Goal: Task Accomplishment & Management: Use online tool/utility

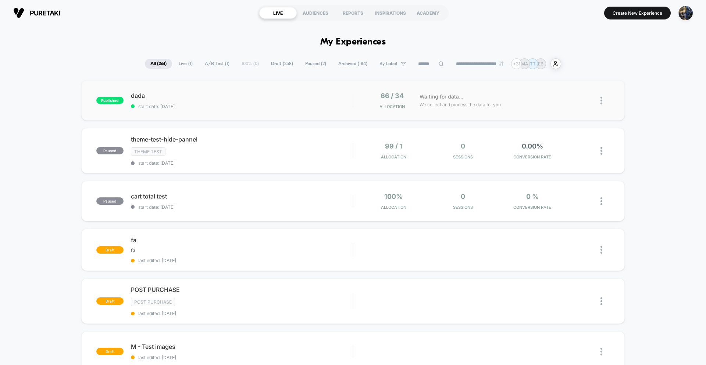
click at [204, 109] on div "published dada start date: [DATE] 66 / 34 Allocation Waiting for data... We col…" at bounding box center [352, 100] width 543 height 40
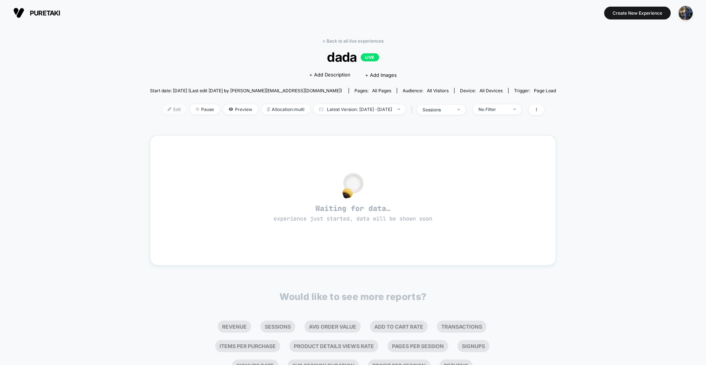
click at [164, 109] on span "Edit" at bounding box center [174, 109] width 24 height 10
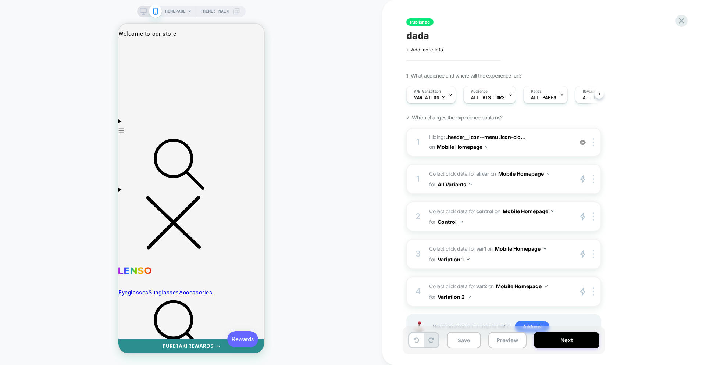
scroll to position [0, 0]
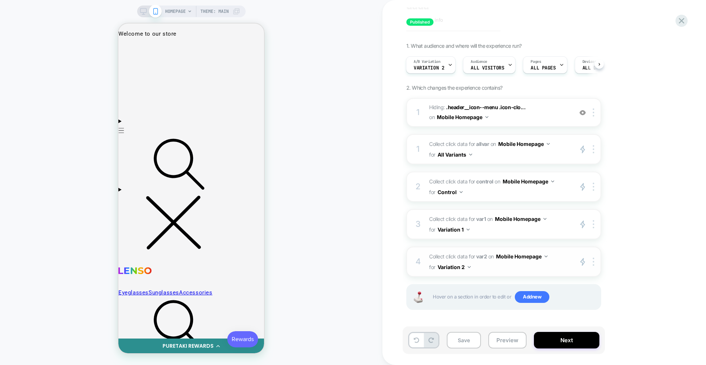
click at [544, 267] on span "Collect click data for var2 on Mobile Homepage for Variation 2" at bounding box center [499, 261] width 140 height 21
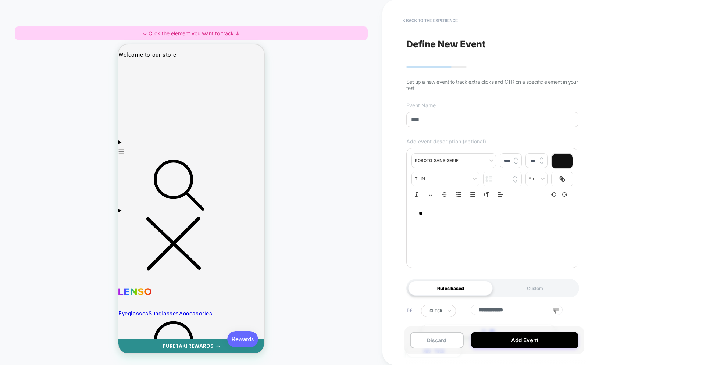
scroll to position [37, 0]
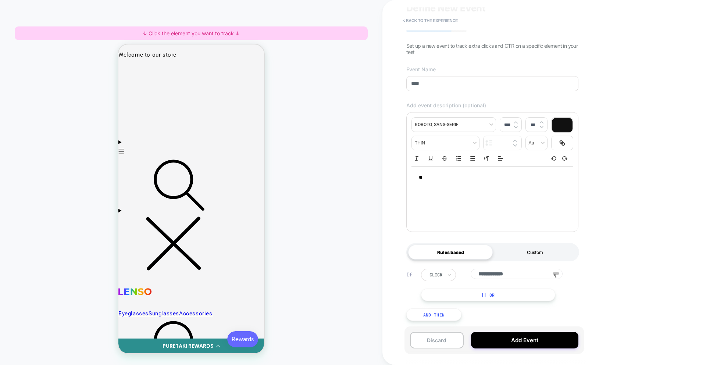
click at [538, 252] on div "Custom" at bounding box center [535, 252] width 85 height 15
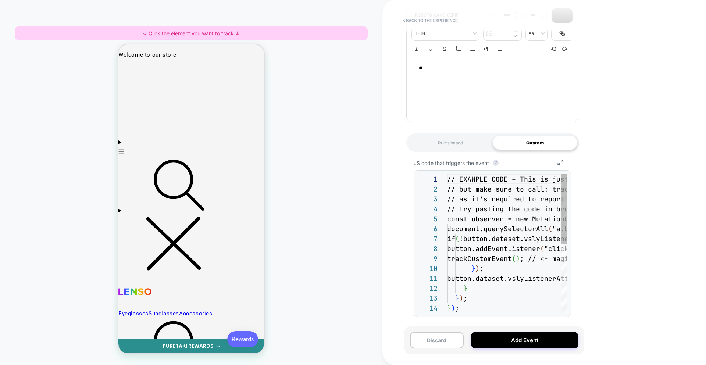
scroll to position [79, 0]
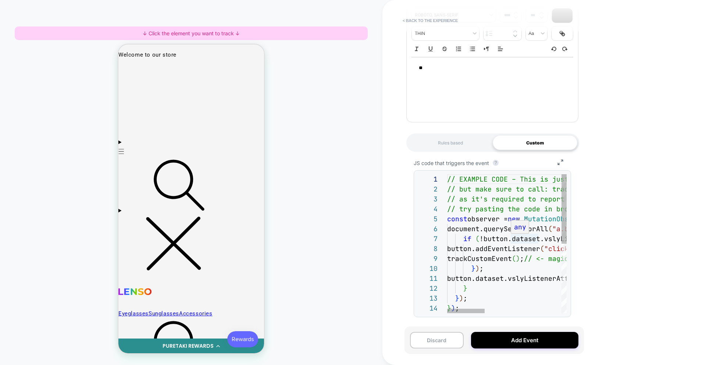
type textarea "**********"
drag, startPoint x: 481, startPoint y: 258, endPoint x: 550, endPoint y: 257, distance: 68.8
click at [550, 257] on div "// EXAMPLE CODE – This is just a sample implementation. You can change the logi…" at bounding box center [628, 313] width 363 height 278
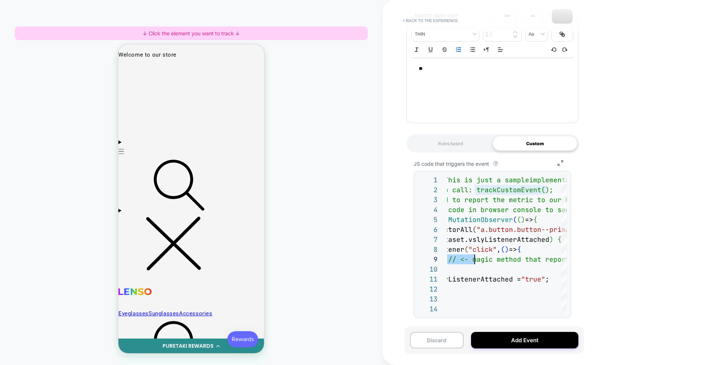
drag, startPoint x: 442, startPoint y: 142, endPoint x: 459, endPoint y: 159, distance: 24.4
click at [442, 142] on div "Rules based" at bounding box center [450, 143] width 85 height 15
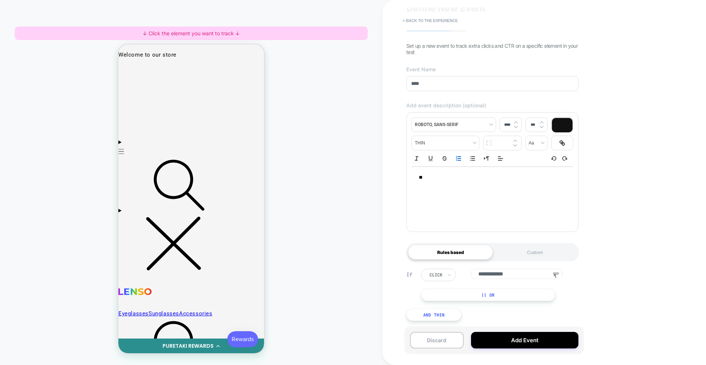
scroll to position [37, 0]
click at [518, 275] on input "**********" at bounding box center [517, 274] width 92 height 10
click at [531, 255] on div "Custom" at bounding box center [535, 252] width 85 height 15
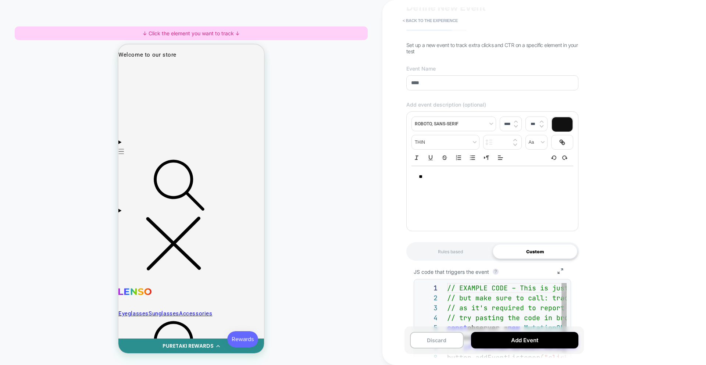
scroll to position [79, 0]
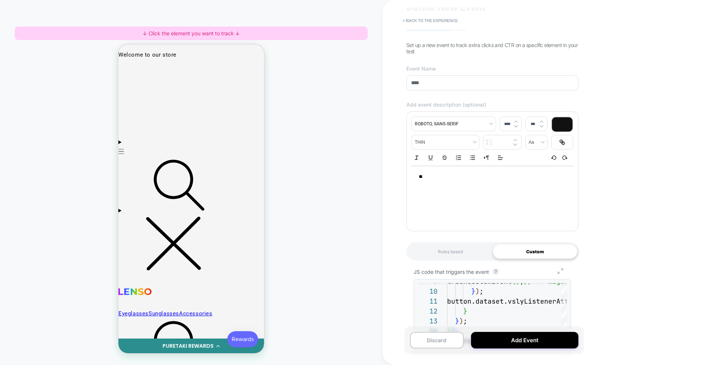
click at [561, 272] on icon "Group 7" at bounding box center [560, 271] width 17 height 6
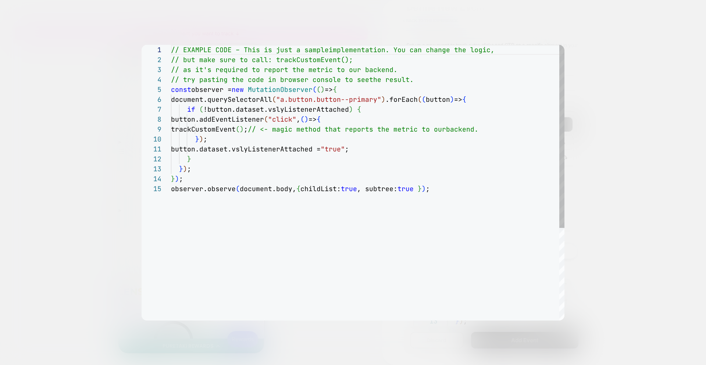
type textarea "**********"
drag, startPoint x: 286, startPoint y: 101, endPoint x: 382, endPoint y: 103, distance: 96.0
click at [382, 103] on div "// EXAMPLE CODE – This is just a sample implementation. You can change the logi…" at bounding box center [367, 252] width 393 height 415
type textarea "**********"
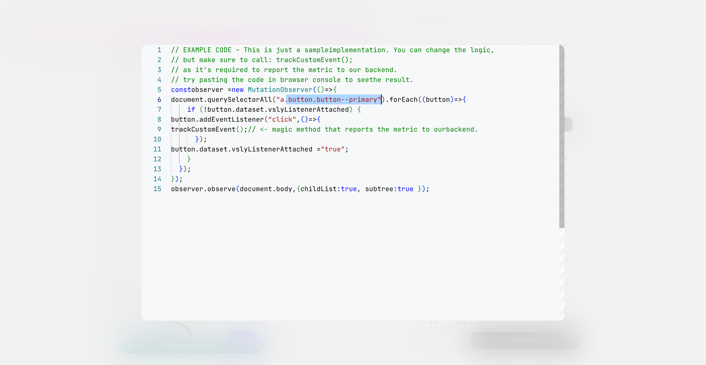
scroll to position [50, 167]
type textarea "**********"
click at [339, 147] on div "// EXAMPLE CODE – This is just a sample implementation. You can change the logi…" at bounding box center [367, 252] width 393 height 415
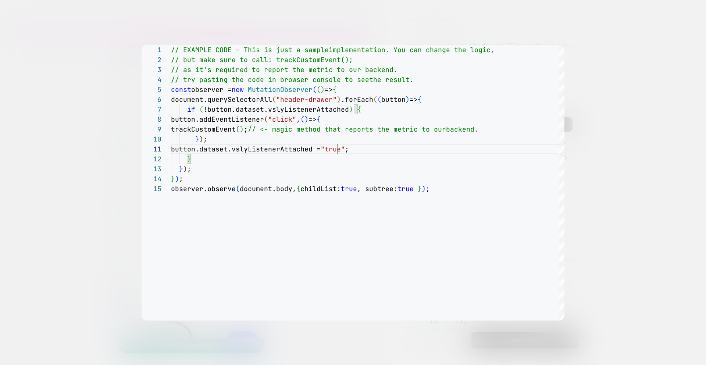
click at [587, 85] on div at bounding box center [353, 182] width 706 height 365
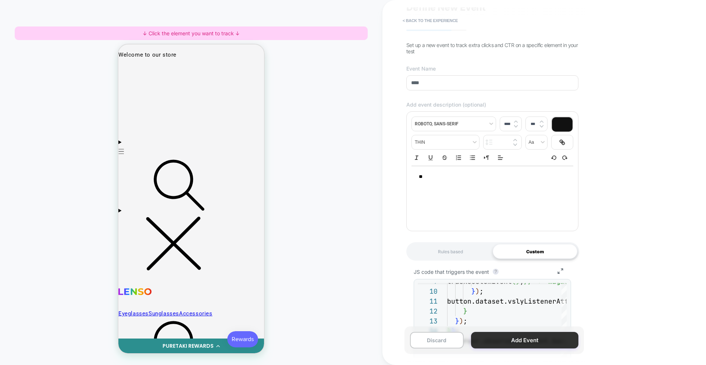
click at [530, 338] on button "Add Event" at bounding box center [524, 340] width 107 height 17
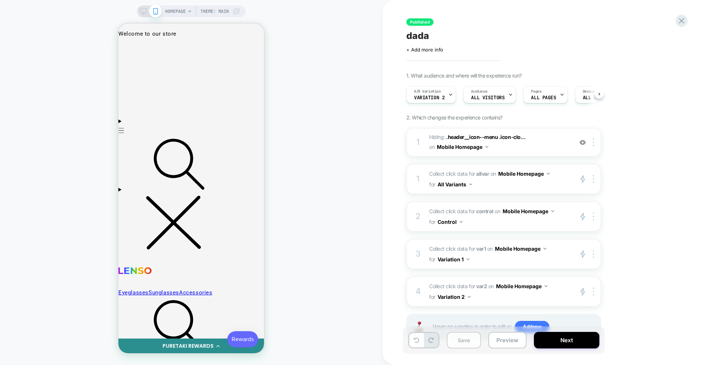
scroll to position [0, 0]
click at [465, 339] on button "Save" at bounding box center [464, 340] width 34 height 17
